Goal: Find specific page/section: Find specific page/section

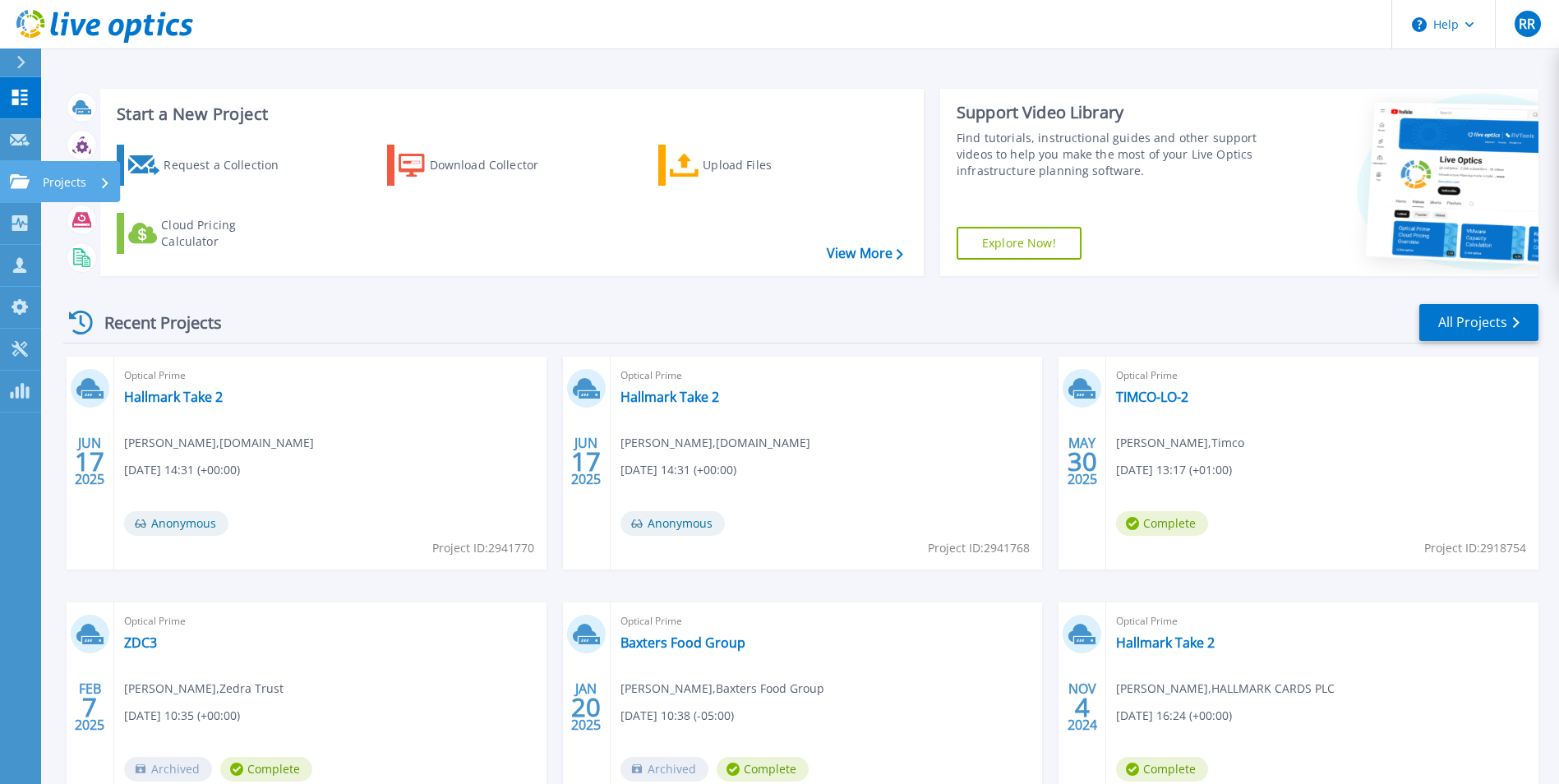
click at [26, 176] on icon at bounding box center [20, 181] width 20 height 14
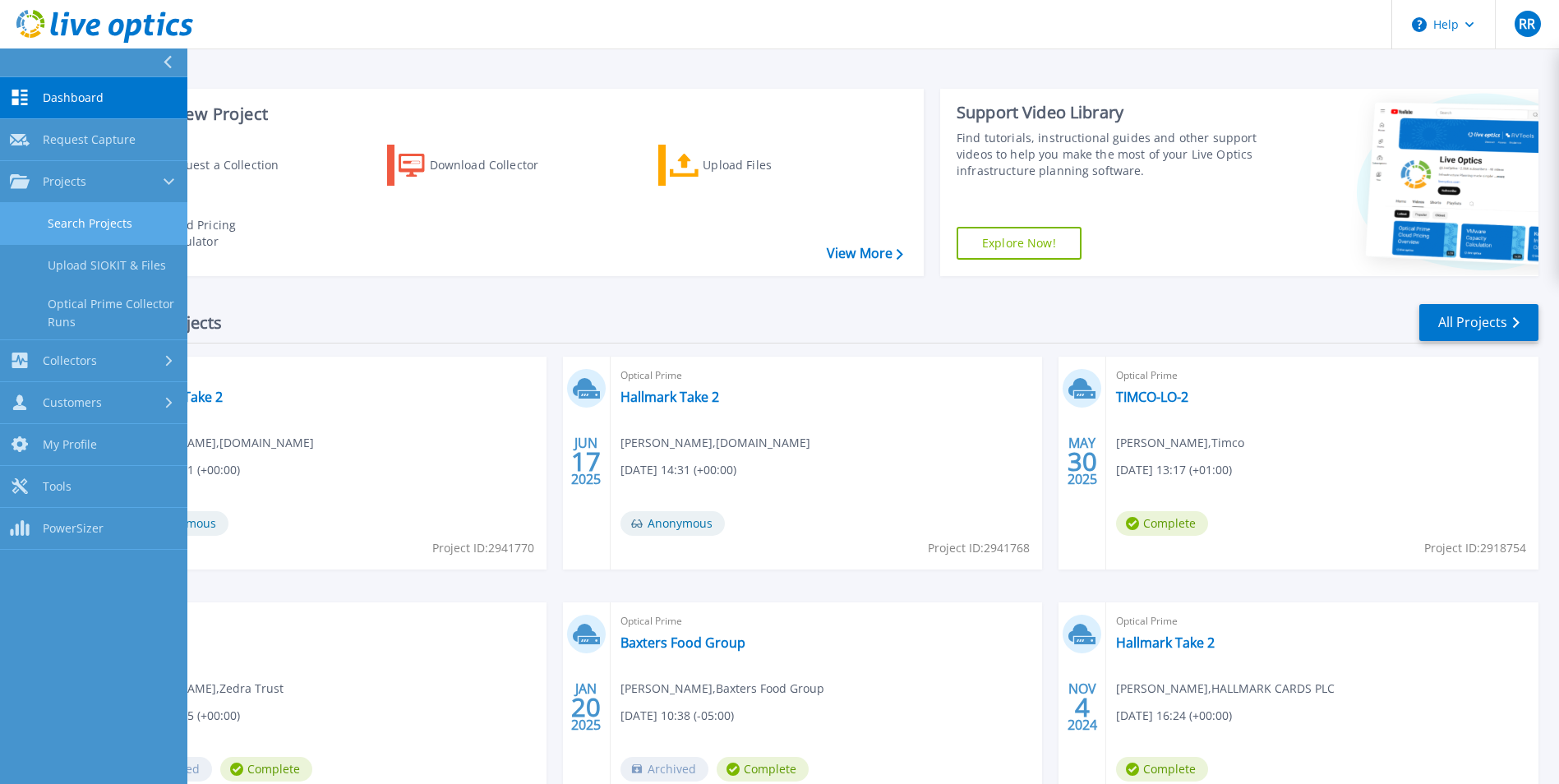
click at [111, 213] on link "Search Projects" at bounding box center [93, 224] width 187 height 42
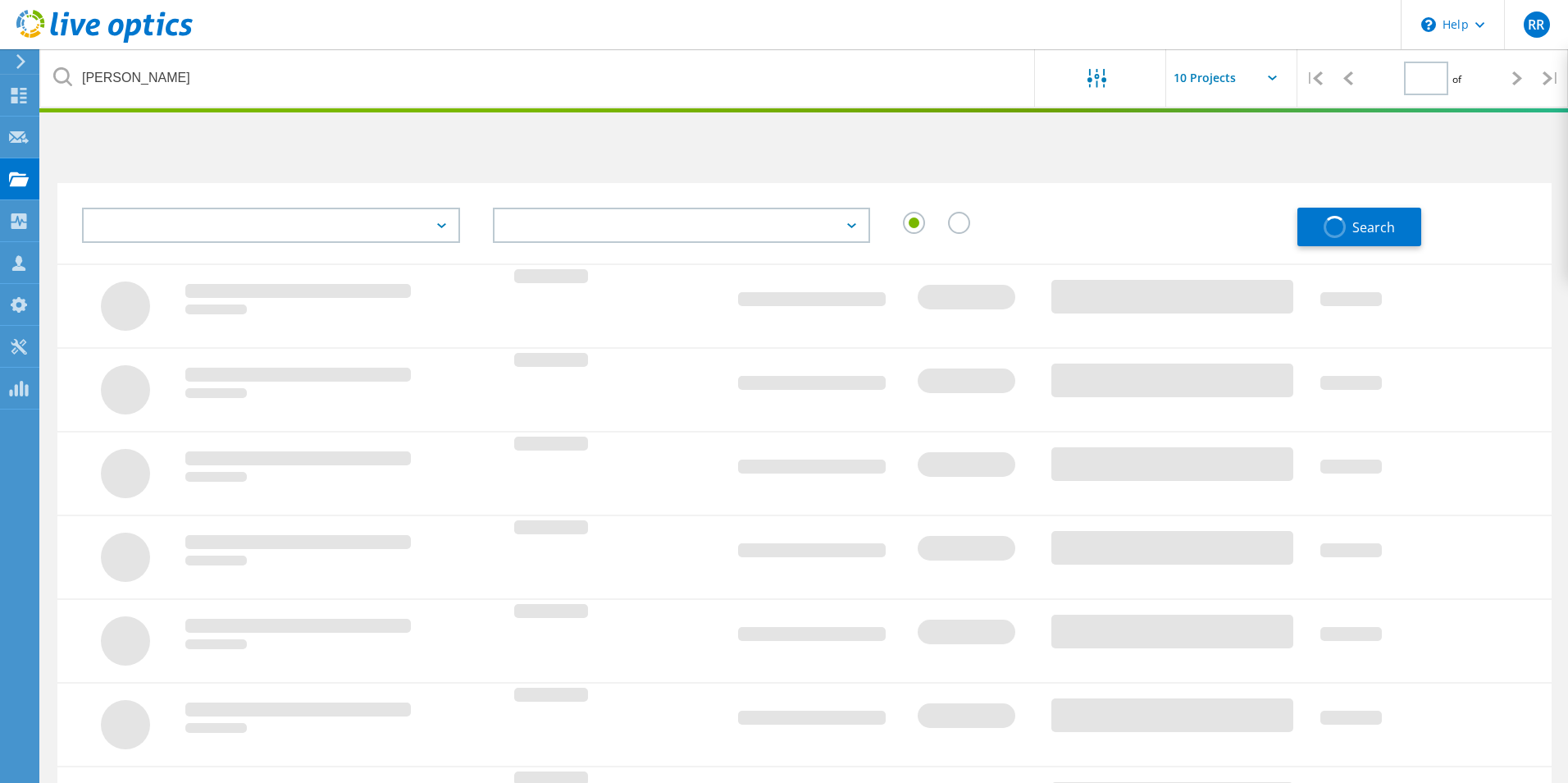
type input "1"
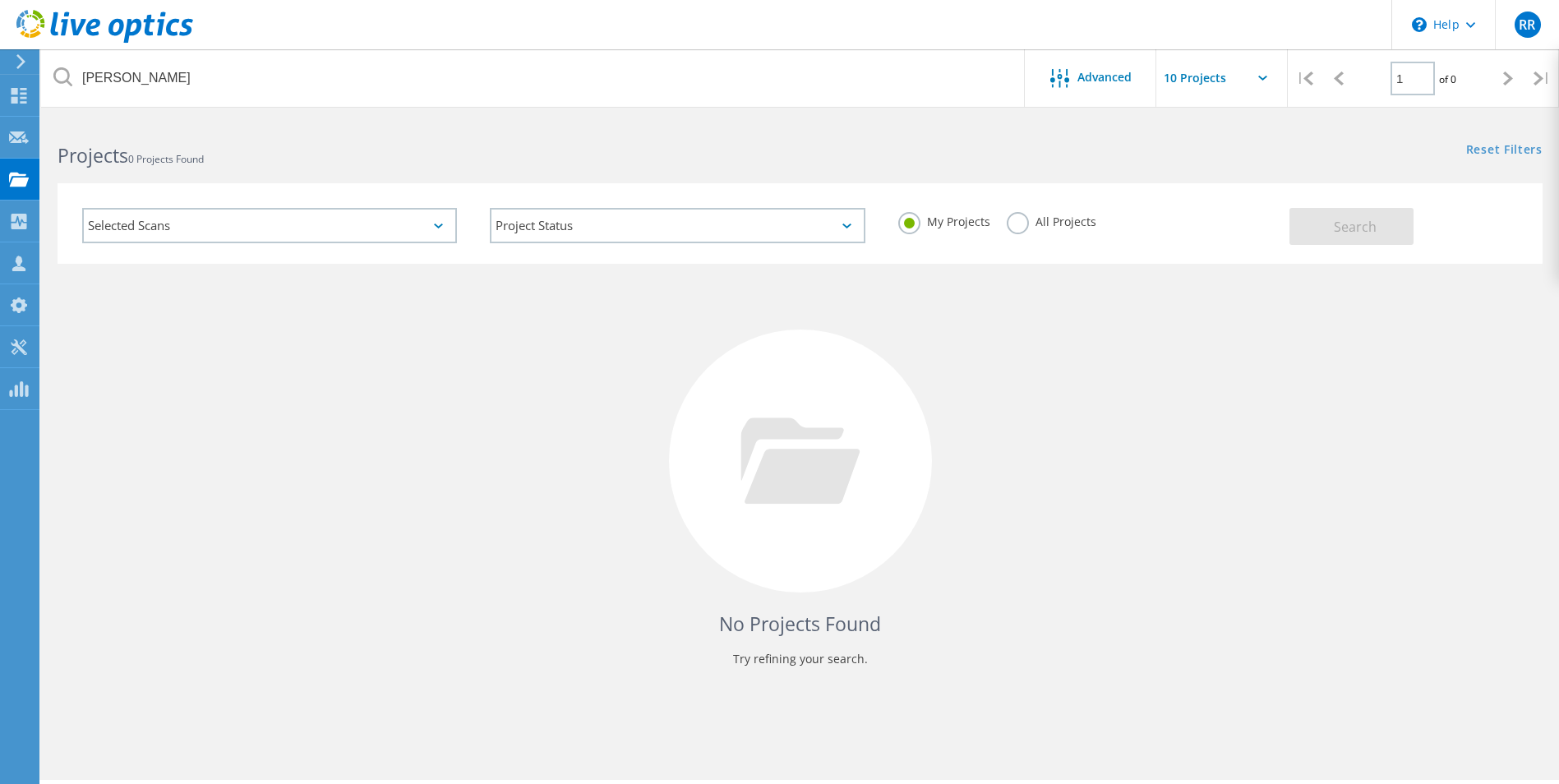
click at [1018, 214] on label "All Projects" at bounding box center [1052, 219] width 90 height 16
click at [0, 0] on input "All Projects" at bounding box center [0, 0] width 0 height 0
click at [1366, 238] on button "Search" at bounding box center [1351, 227] width 124 height 37
